Goal: Contribute content: Add original content to the website for others to see

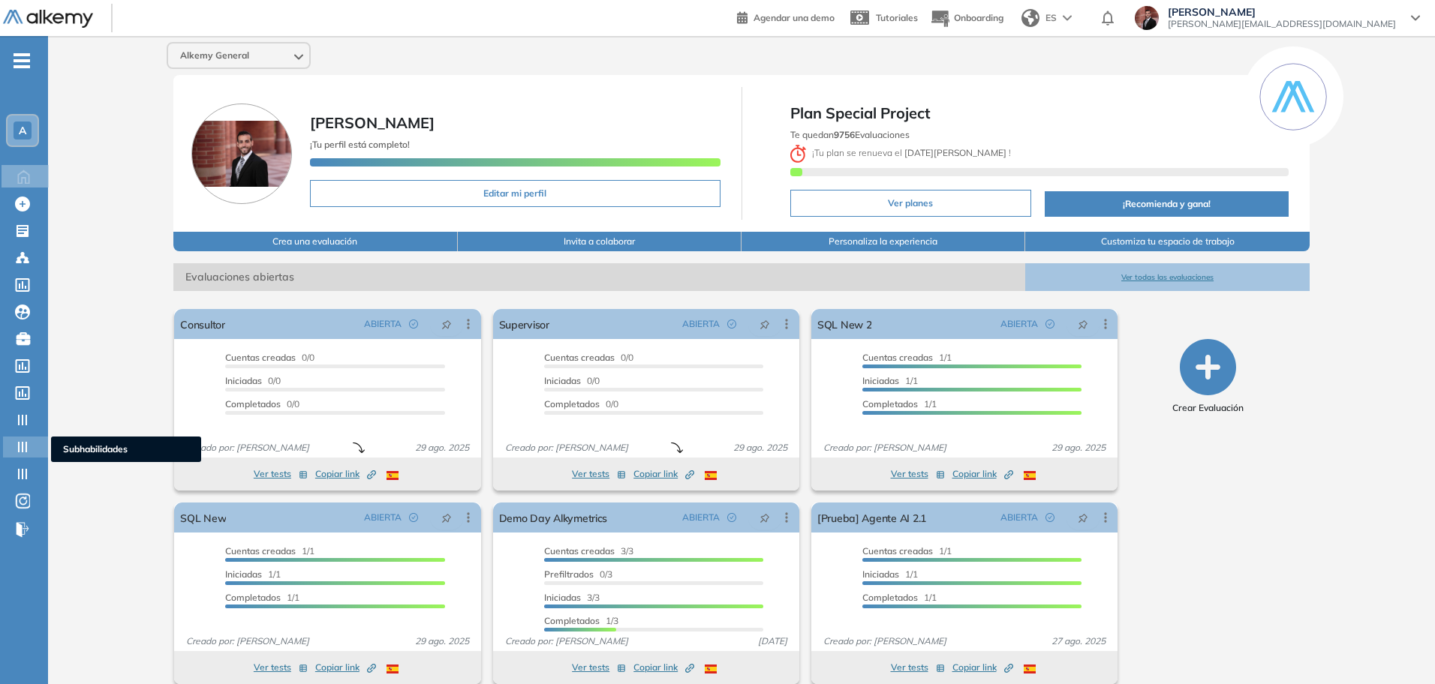
click at [14, 453] on div "Subhabilidades Subhabilidades" at bounding box center [25, 447] width 45 height 21
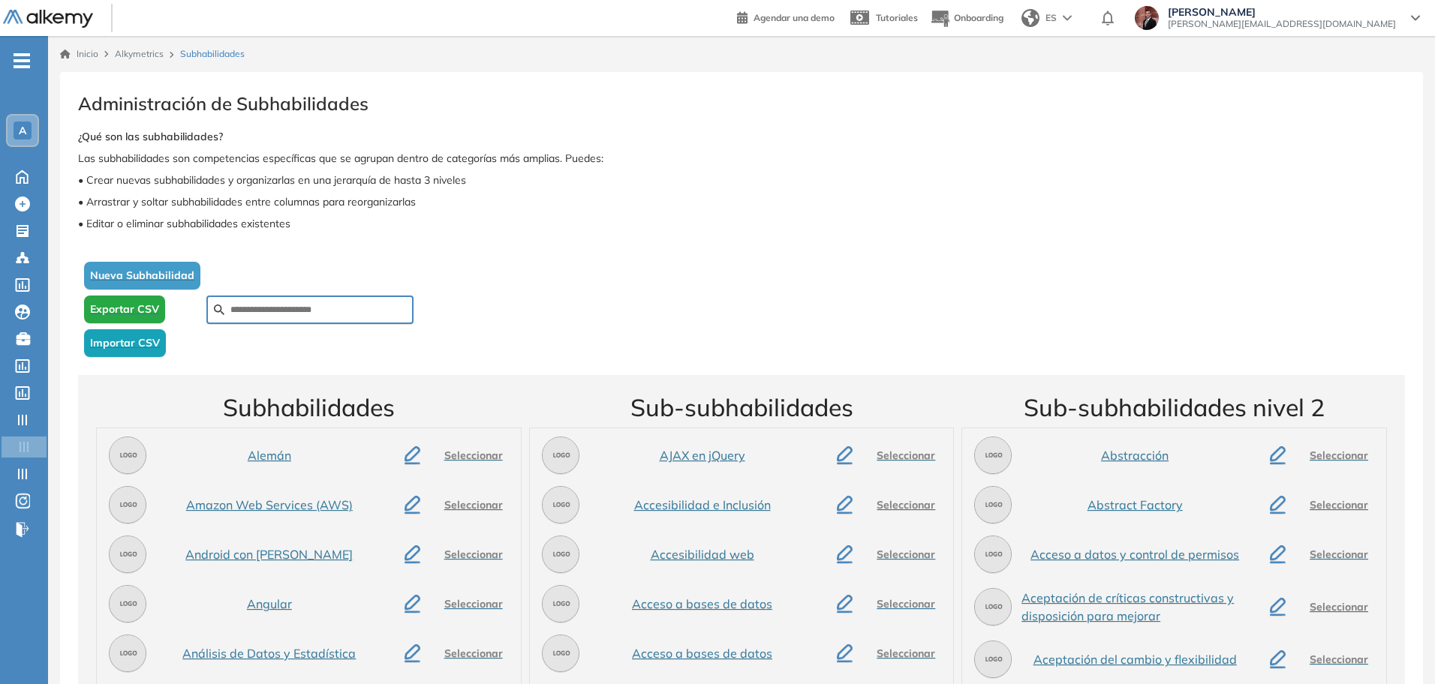
click at [177, 275] on span "Nueva Subhabilidad" at bounding box center [142, 276] width 104 height 16
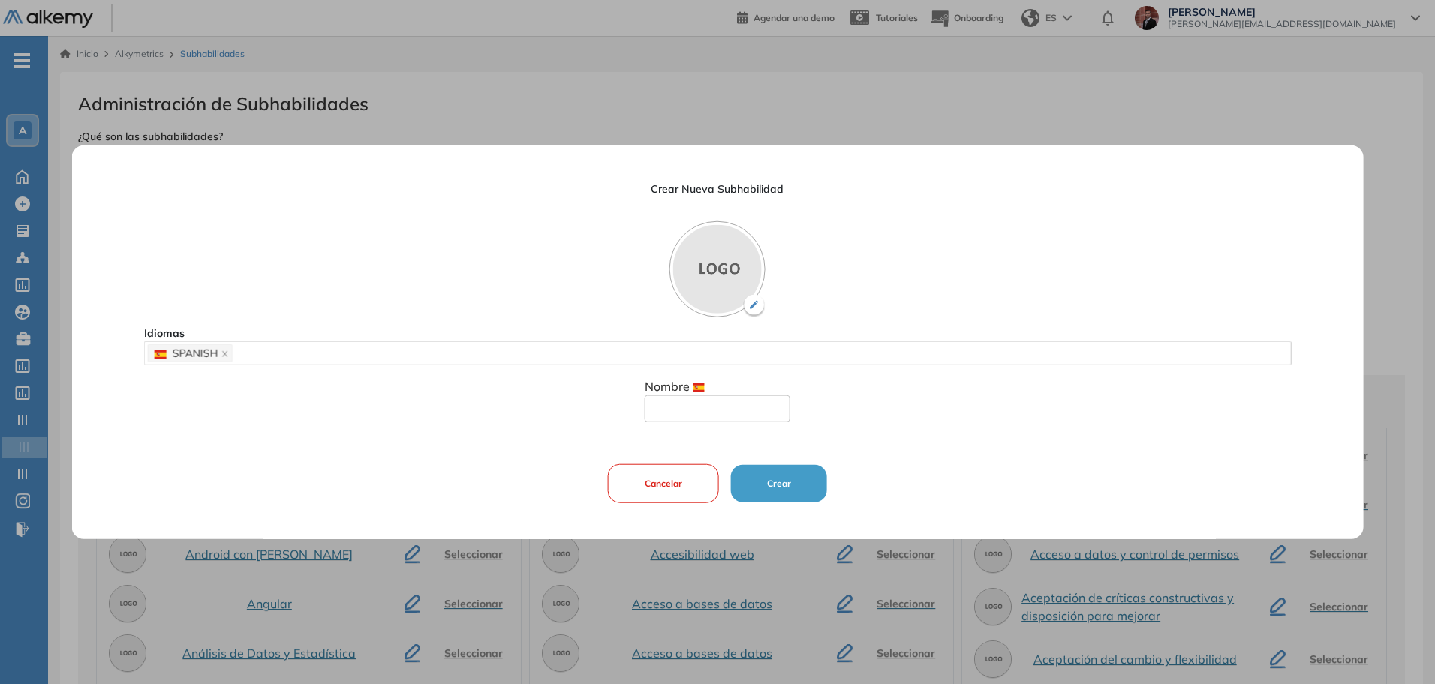
drag, startPoint x: 734, startPoint y: 401, endPoint x: 729, endPoint y: 409, distance: 8.8
click at [734, 401] on input "text" at bounding box center [718, 408] width 146 height 27
click at [729, 409] on input "text" at bounding box center [718, 408] width 146 height 27
click at [484, 351] on div "SPANISH" at bounding box center [718, 353] width 1140 height 21
type input "*"
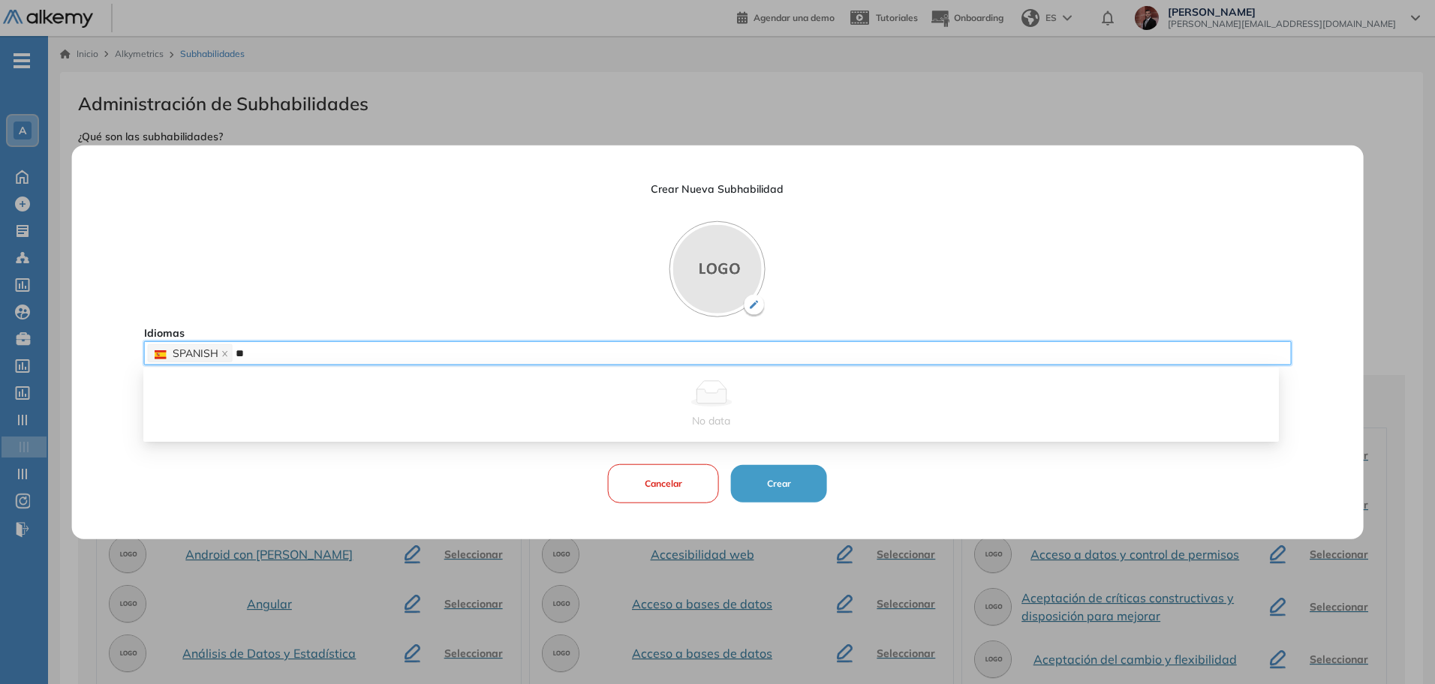
type input "*"
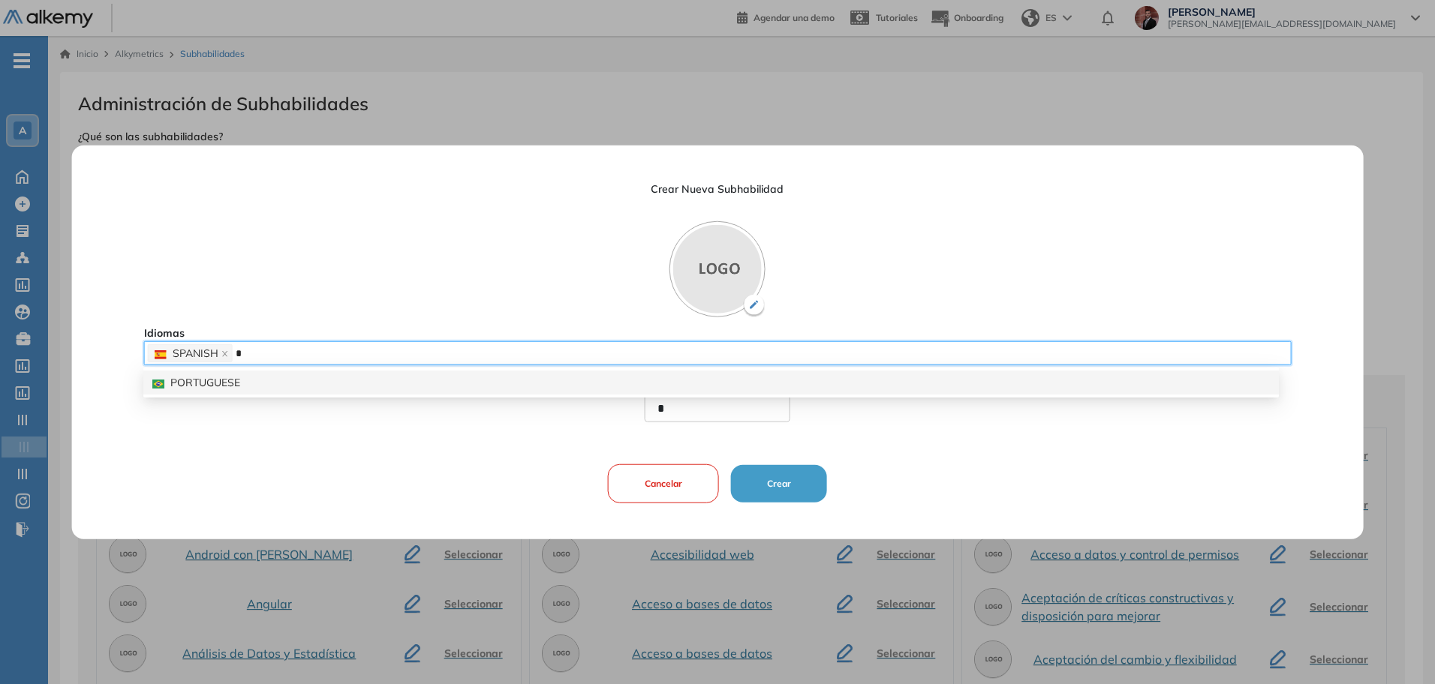
click at [230, 379] on div "PORTUGUESE" at bounding box center [710, 382] width 1117 height 17
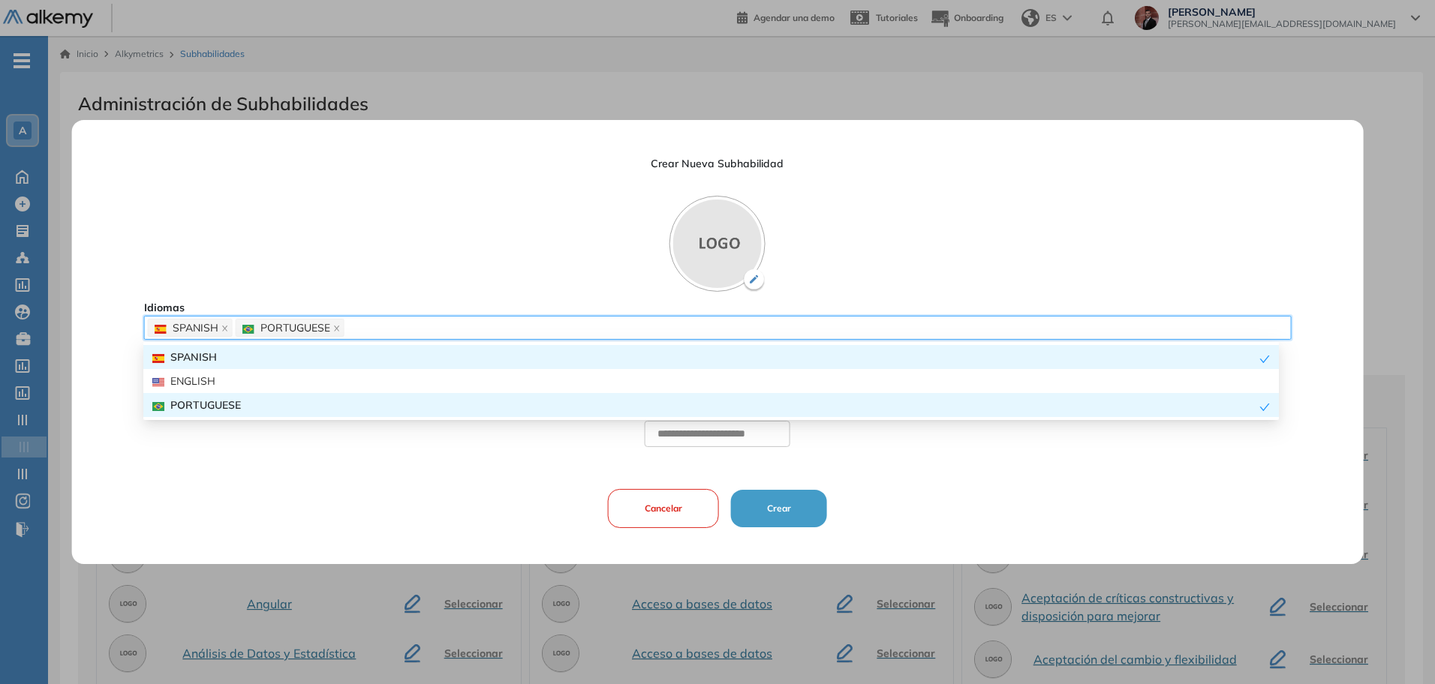
click at [233, 383] on div "ENGLISH" at bounding box center [710, 381] width 1117 height 17
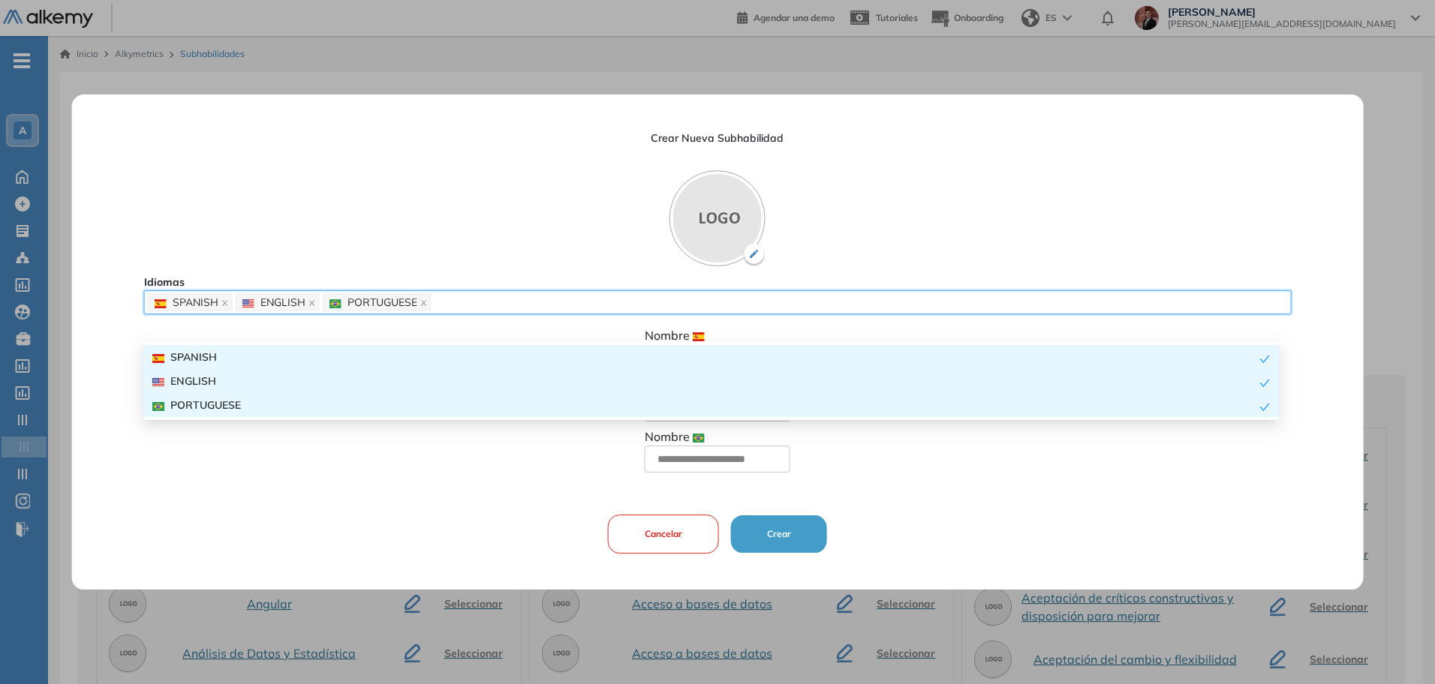
click at [448, 510] on div "Crear Nueva Subhabilidad Idiomas SPANISH ENGLISH PORTUGUESE Nombre * Nombre Nom…" at bounding box center [717, 342] width 1147 height 495
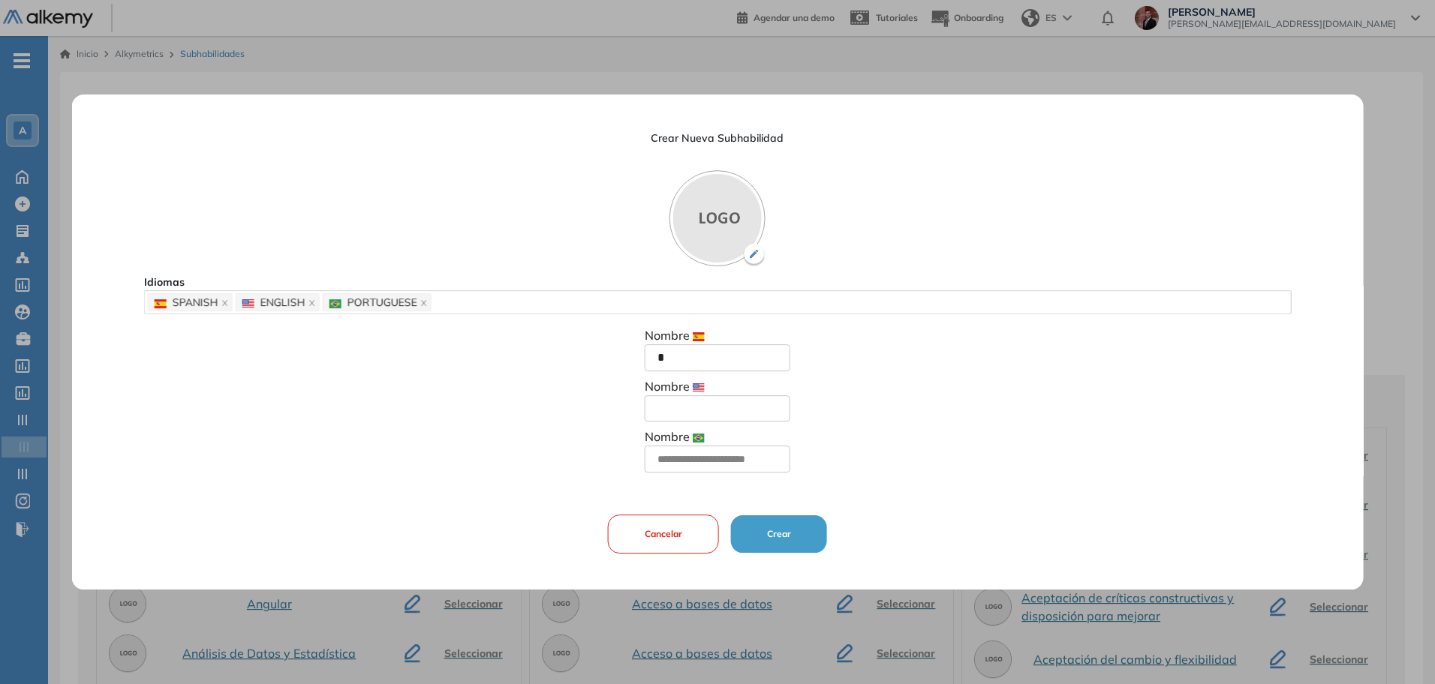
click at [727, 407] on input "text" at bounding box center [718, 408] width 146 height 27
type input "*"
click at [648, 451] on input "text" at bounding box center [718, 459] width 146 height 27
type input "*"
click at [775, 541] on button "Crear" at bounding box center [779, 535] width 96 height 38
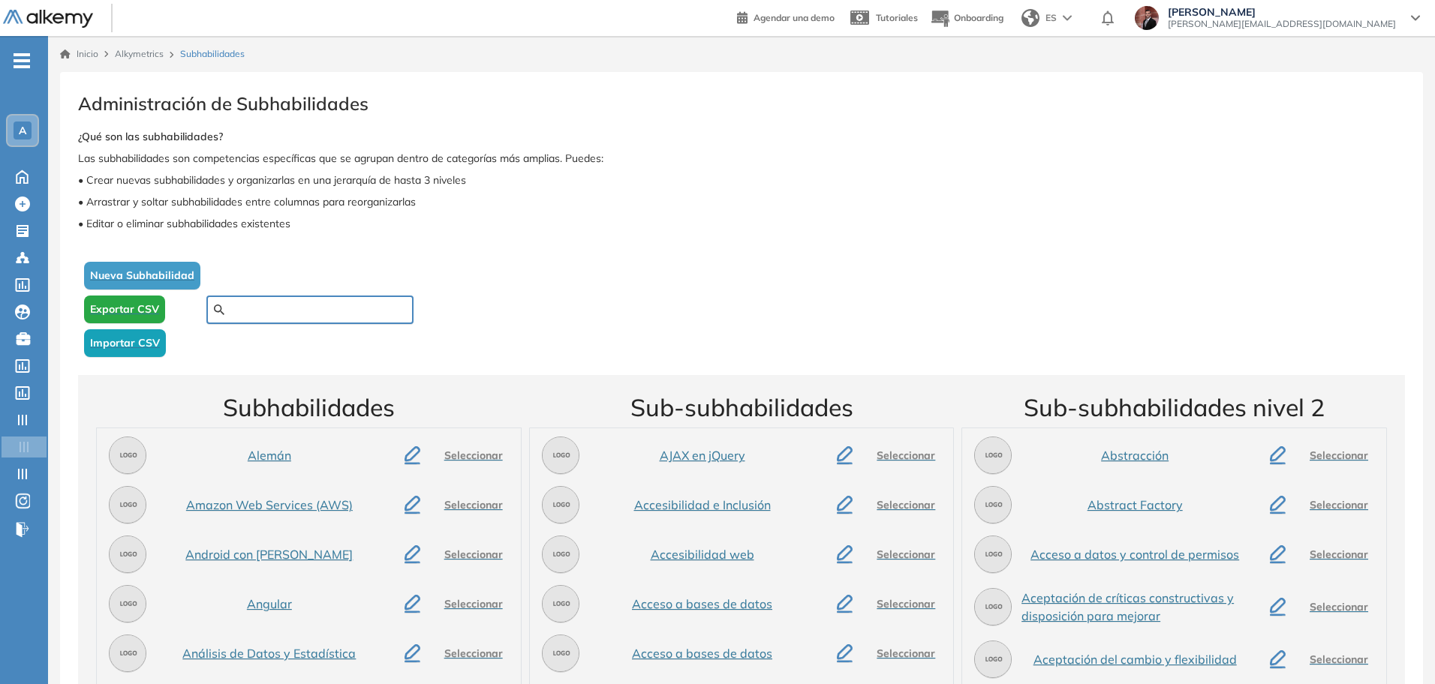
click at [284, 305] on input "text" at bounding box center [318, 310] width 176 height 14
type input "*"
